Goal: Task Accomplishment & Management: Complete application form

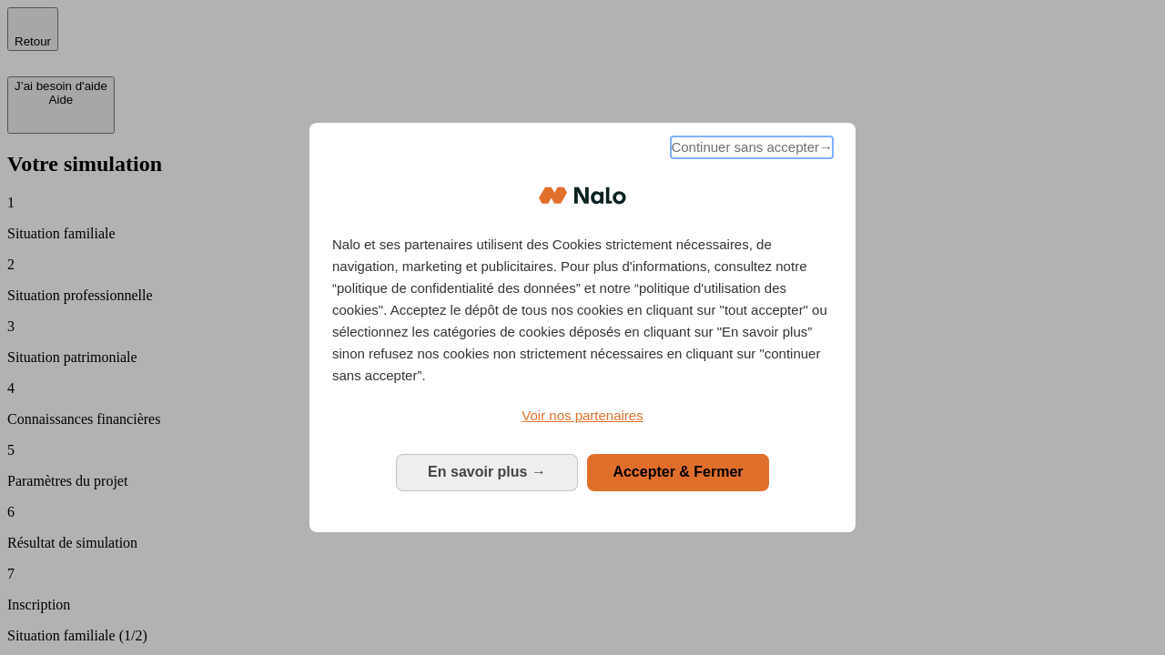
click at [750, 150] on span "Continuer sans accepter →" at bounding box center [752, 147] width 162 height 22
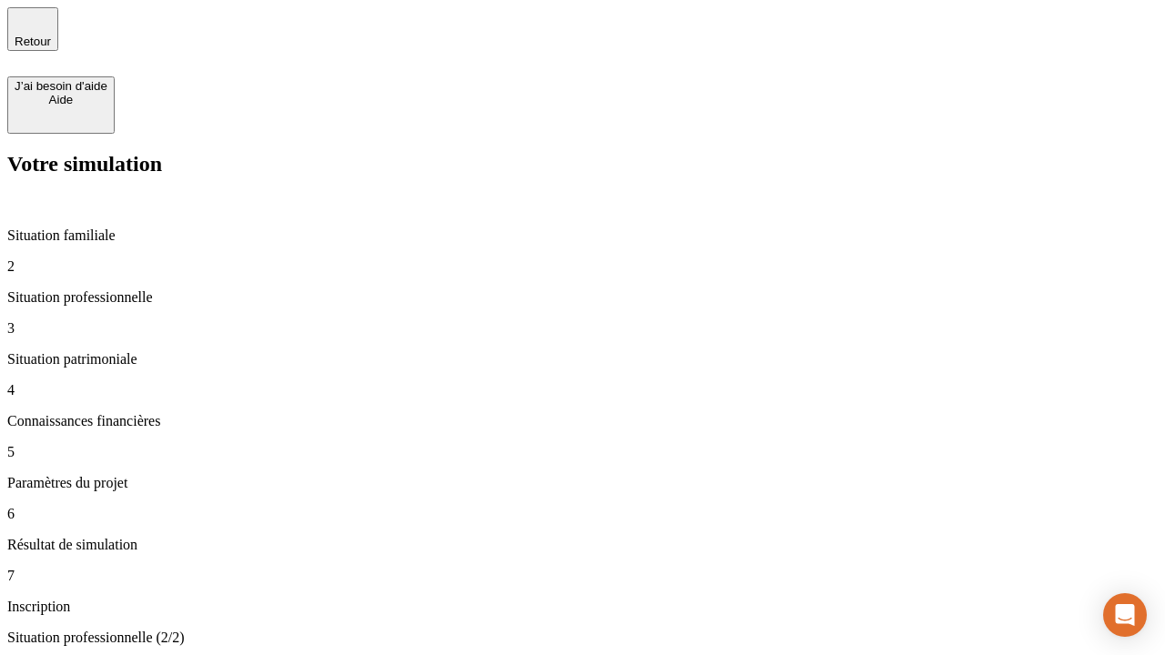
type input "30 000"
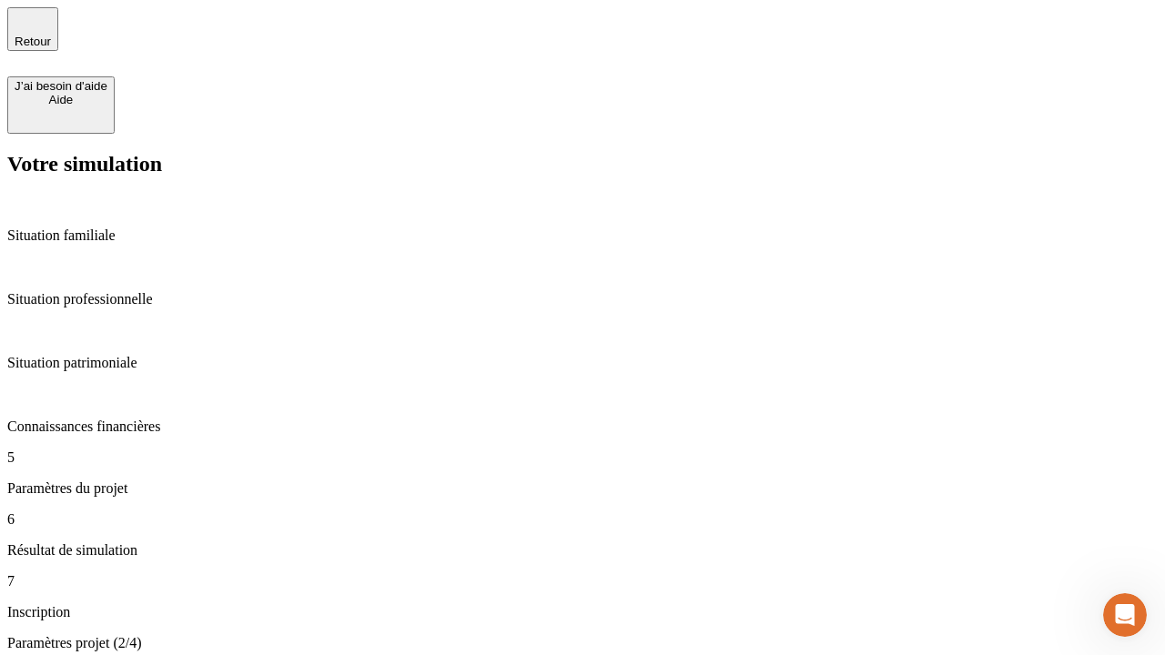
type input "25"
type input "1 000"
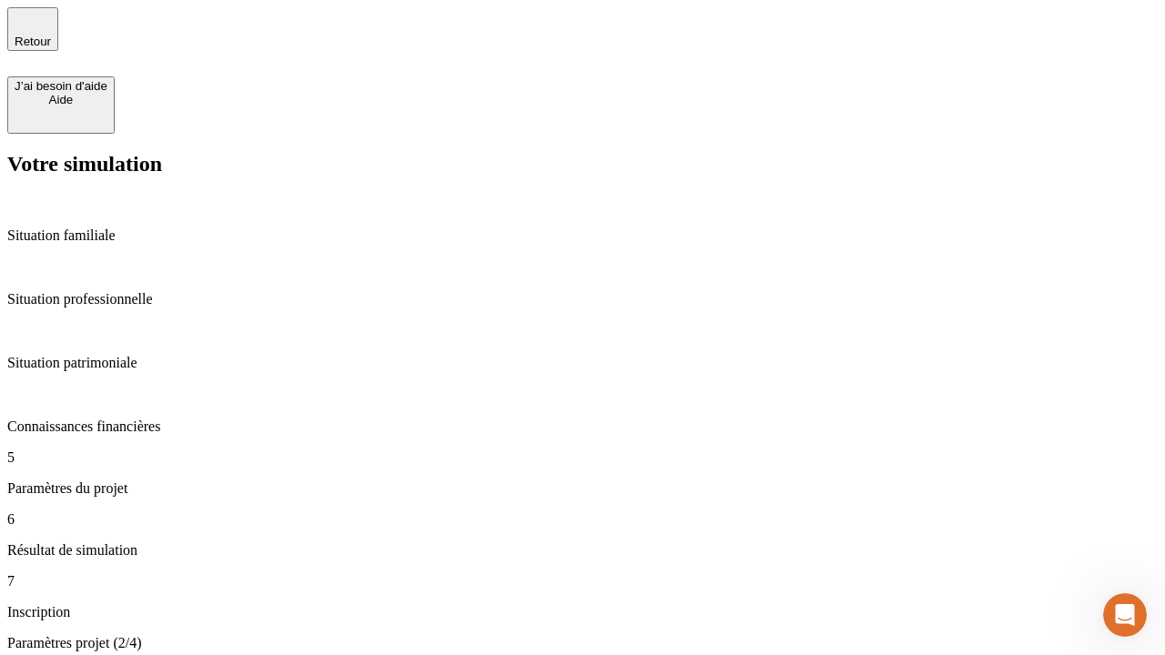
type input "640"
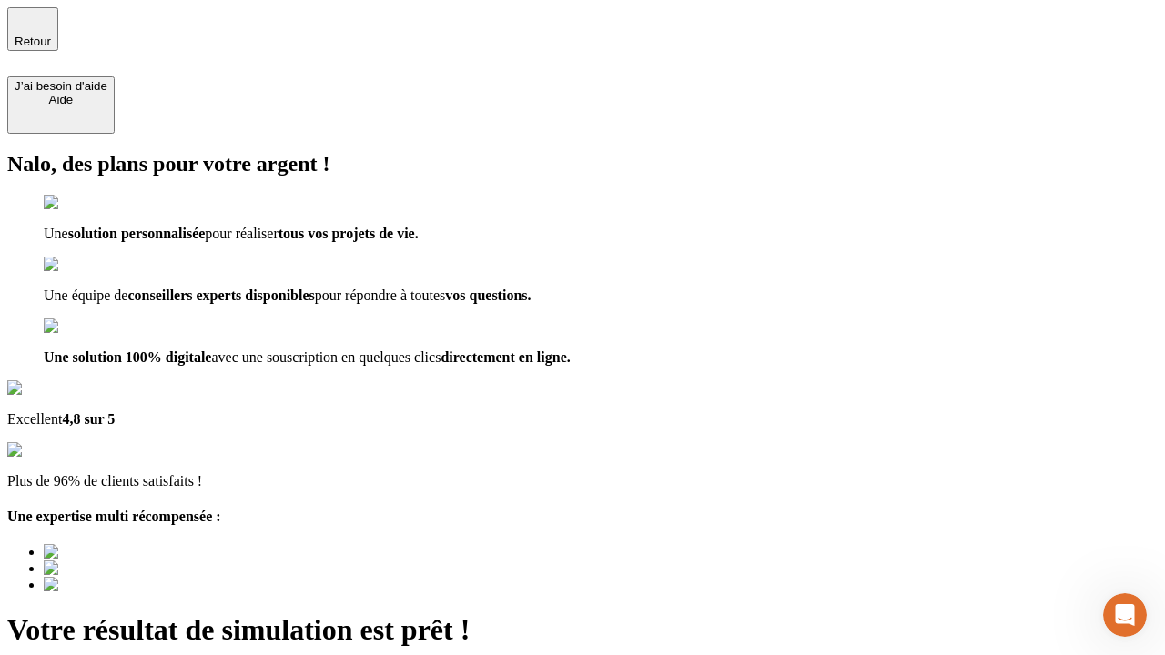
type input "[EMAIL_ADDRESS][PERSON_NAME][DOMAIN_NAME]"
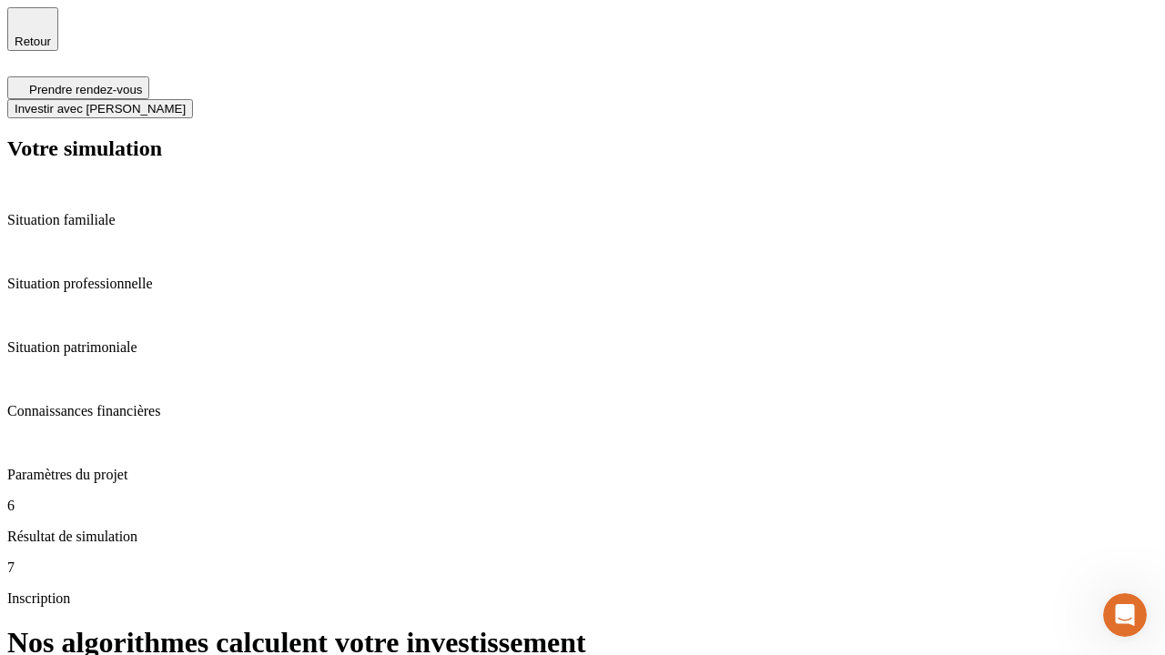
scroll to position [7, 0]
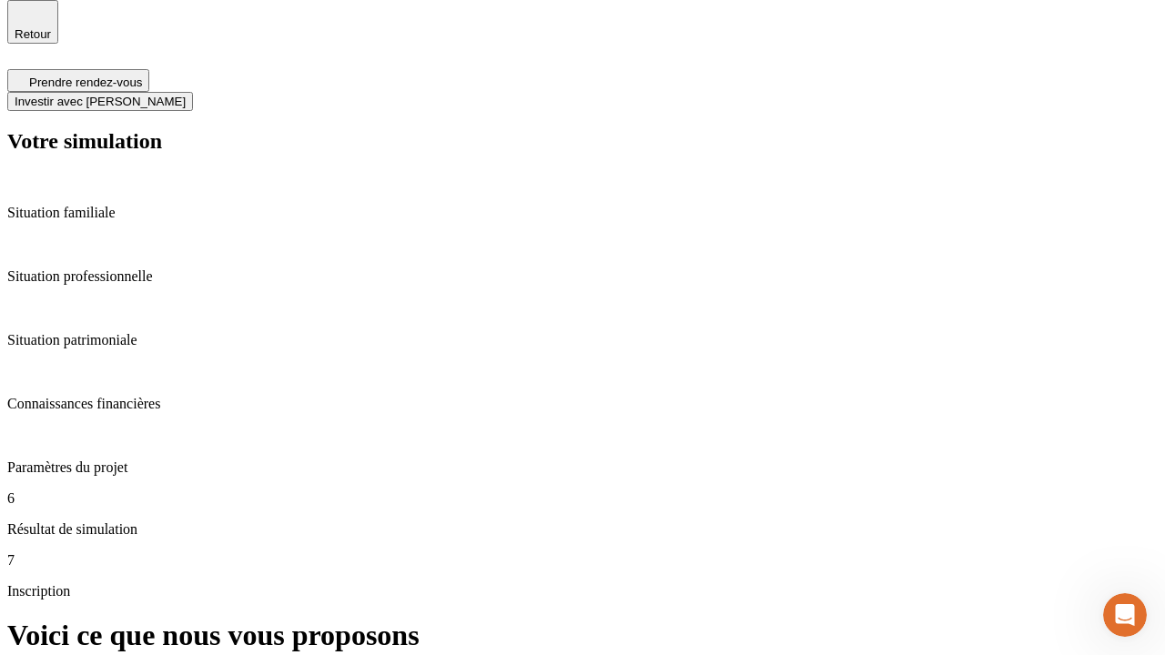
click at [186, 95] on span "Investir avec [PERSON_NAME]" at bounding box center [100, 102] width 171 height 14
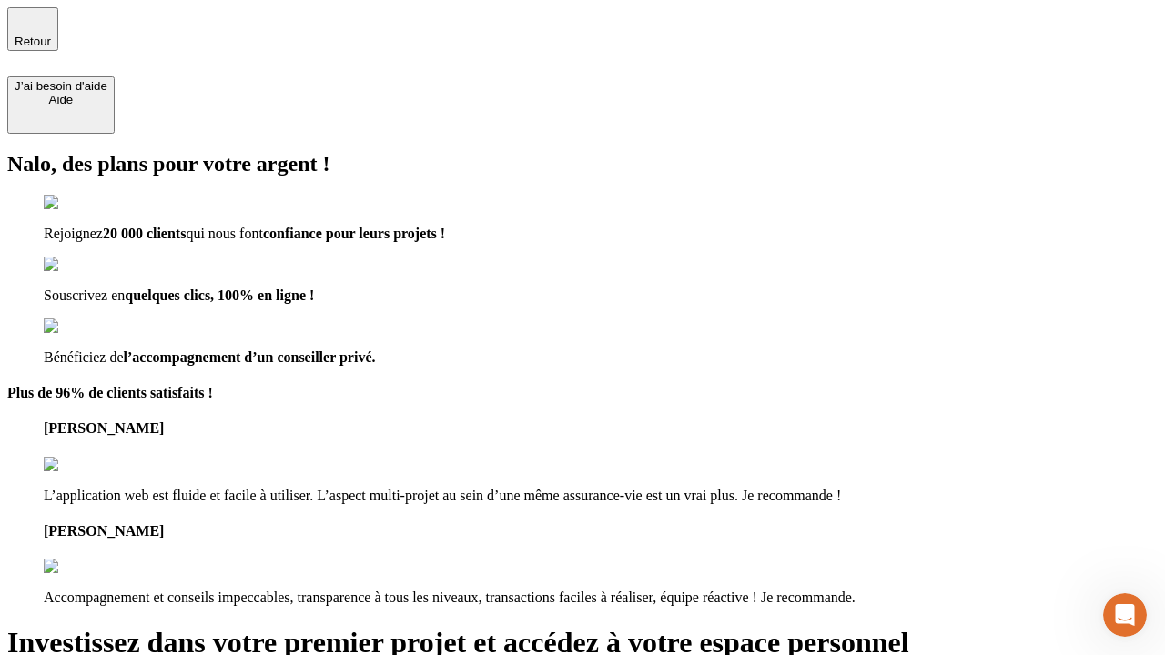
type input "abc"
